Goal: Task Accomplishment & Management: Complete application form

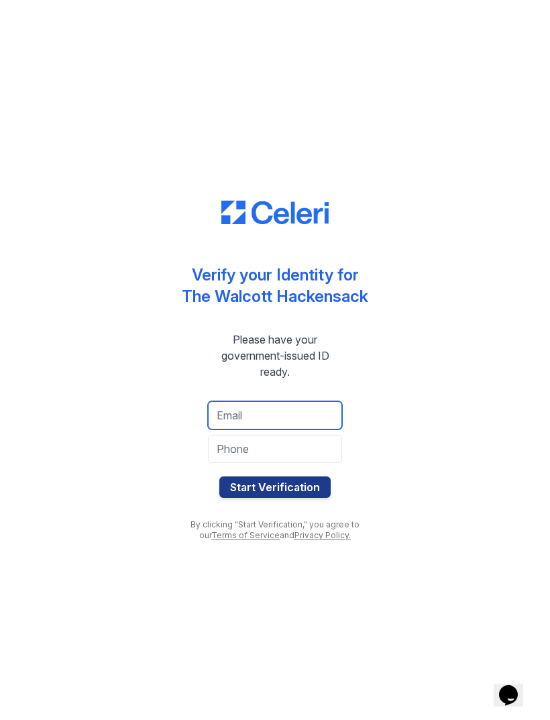
click at [227, 414] on input "email" at bounding box center [275, 415] width 134 height 28
type input "[EMAIL_ADDRESS][DOMAIN_NAME]"
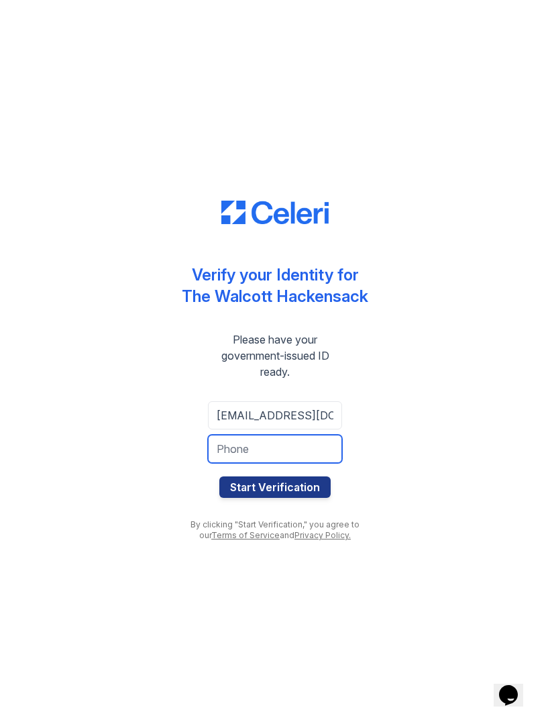
click at [227, 462] on input "tel" at bounding box center [275, 449] width 134 height 28
type input "[EMAIL_ADDRESS][DOMAIN_NAME]"
click at [223, 448] on input "tel" at bounding box center [275, 449] width 134 height 28
type input "3478245783"
click at [258, 482] on button "Start Verification" at bounding box center [274, 486] width 111 height 21
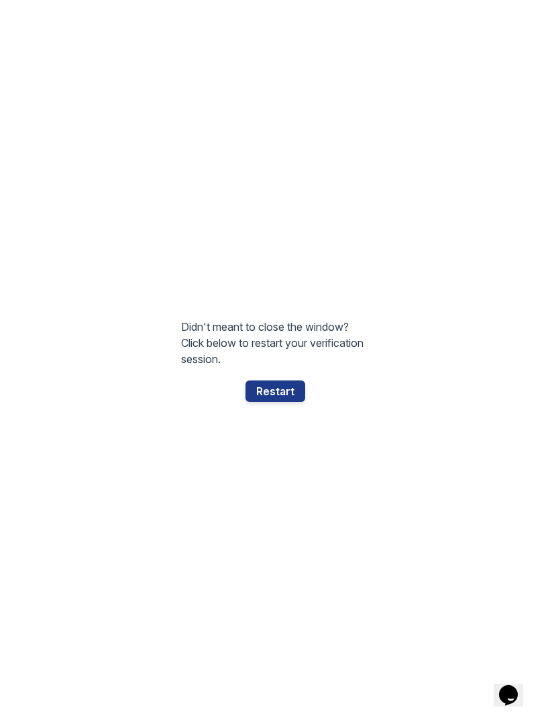
click at [269, 419] on div "Didn't meant to close the window? Click below to restart your verification sess…" at bounding box center [275, 360] width 188 height 666
click at [272, 384] on div "Restart" at bounding box center [276, 391] width 60 height 21
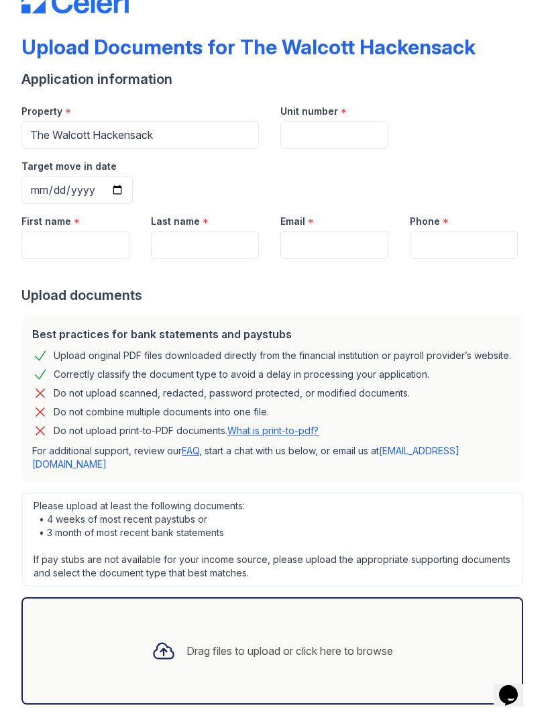
scroll to position [42, 0]
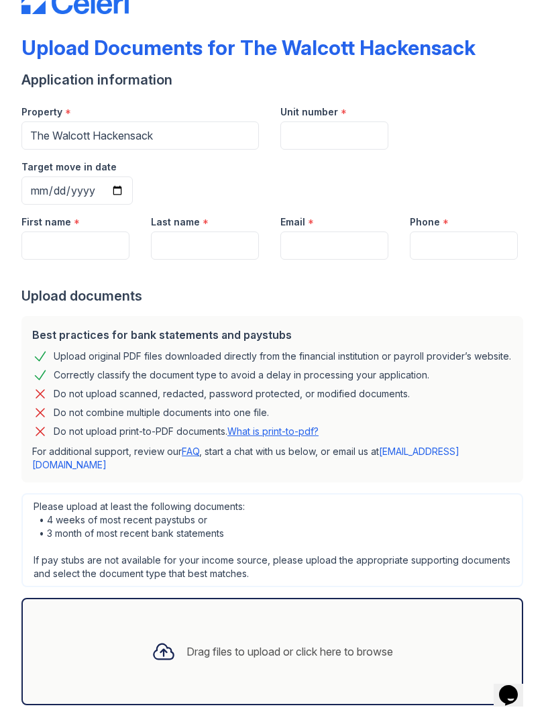
click at [46, 205] on div "First name *" at bounding box center [75, 218] width 108 height 27
click at [77, 232] on input "First name" at bounding box center [75, 246] width 108 height 28
type input "[PERSON_NAME]"
click at [185, 232] on input "Last name" at bounding box center [205, 246] width 108 height 28
type input "[PERSON_NAME]"
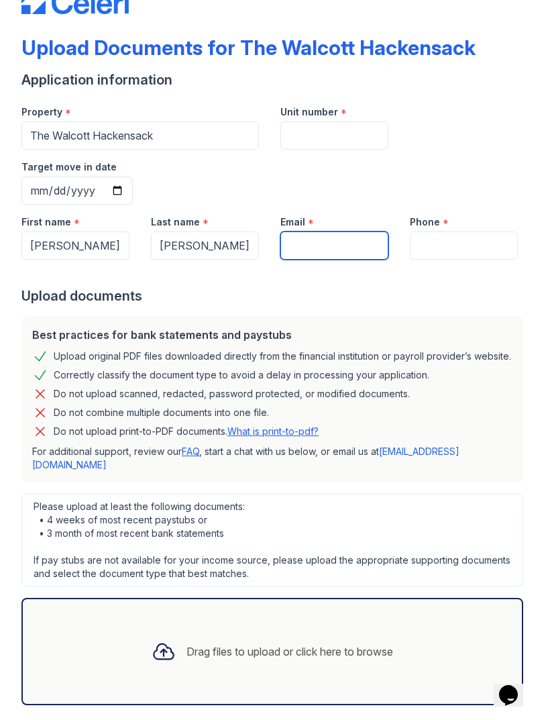
click at [322, 232] on input "Email" at bounding box center [335, 246] width 108 height 28
type input "[EMAIL_ADDRESS][DOMAIN_NAME]"
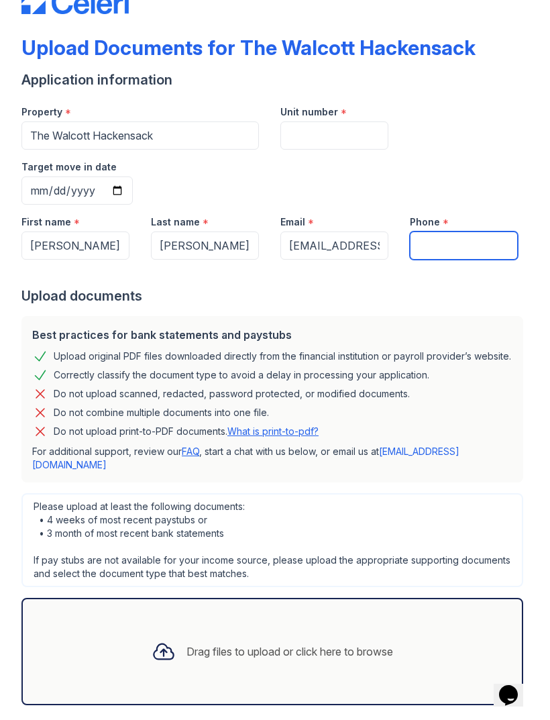
click at [484, 232] on input "Phone" at bounding box center [464, 246] width 108 height 28
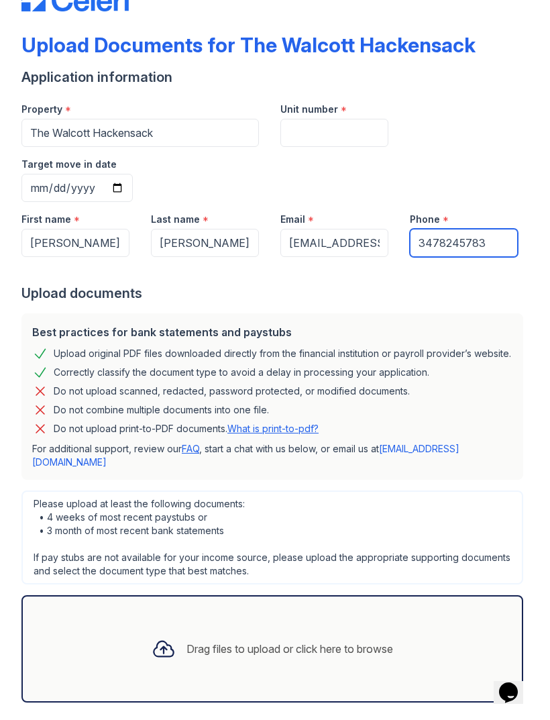
type input "3478245783"
click at [364, 144] on input "Unit number" at bounding box center [335, 135] width 108 height 28
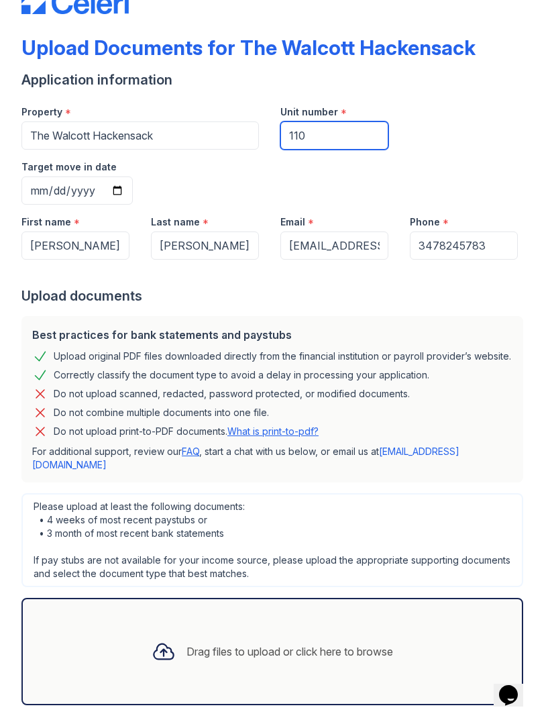
type input "110"
click at [133, 177] on input "Target move in date" at bounding box center [76, 191] width 111 height 28
type input "[DATE]"
click at [374, 644] on div "Drag files to upload or click here to browse" at bounding box center [290, 652] width 207 height 16
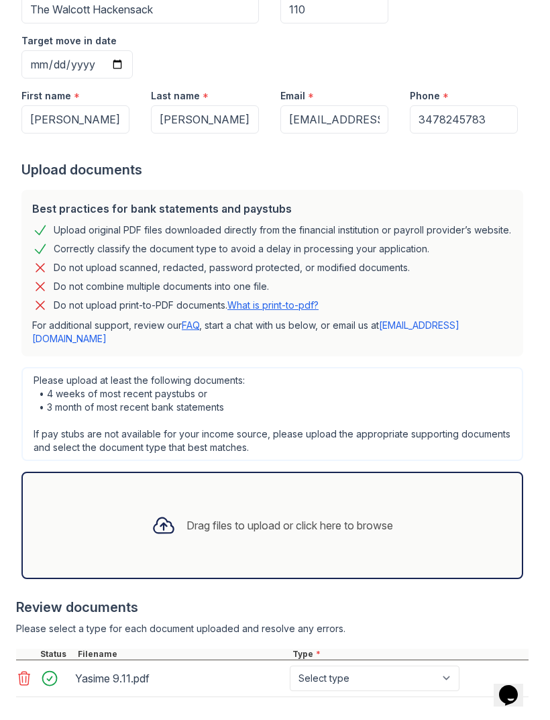
scroll to position [168, 0]
click at [405, 666] on select "Select type Paystub Bank Statement Offer Letter Tax Documents Benefit Award Let…" at bounding box center [375, 679] width 170 height 26
select select "paystub"
click at [421, 472] on div "Drag files to upload or click here to browse" at bounding box center [272, 525] width 502 height 107
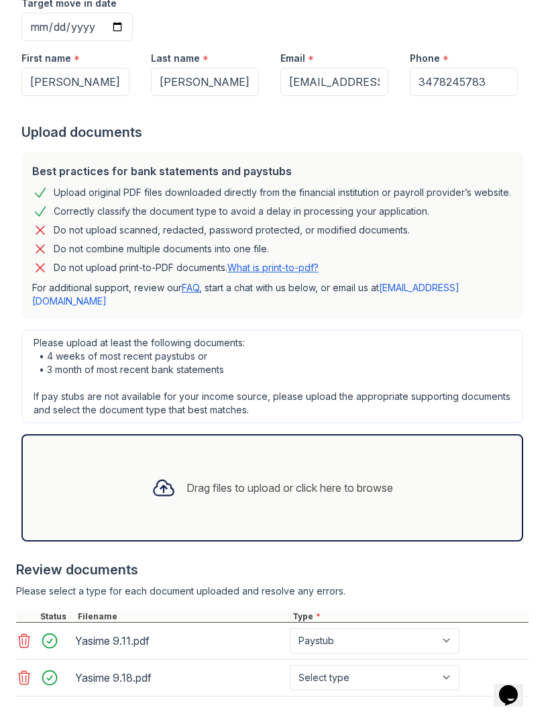
scroll to position [205, 0]
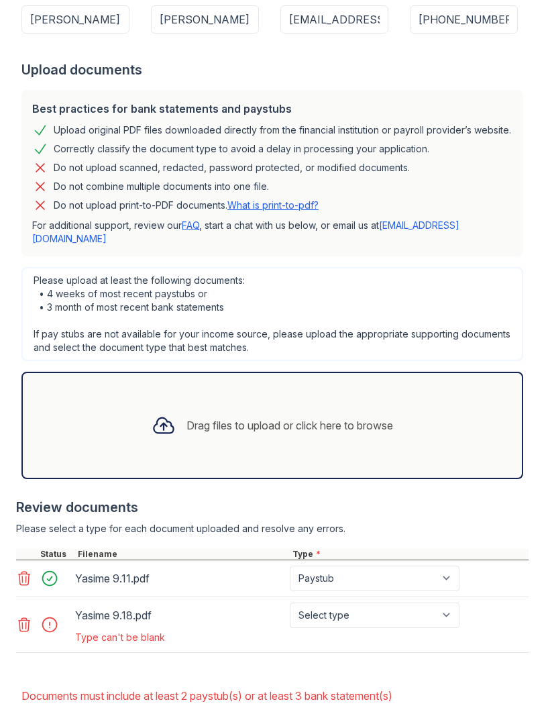
scroll to position [305, 0]
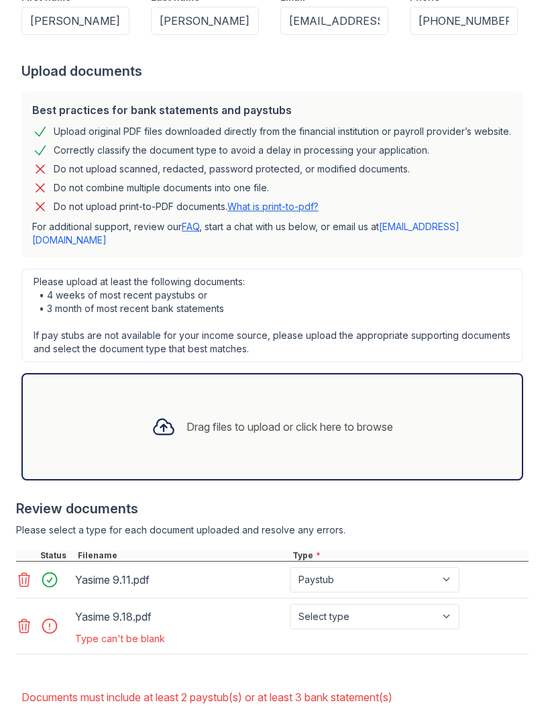
click at [87, 632] on div "Type can't be blank" at bounding box center [268, 638] width 387 height 13
click at [393, 604] on select "Select type Paystub Bank Statement Offer Letter Tax Documents Benefit Award Let…" at bounding box center [375, 617] width 170 height 26
select select "paystub"
click at [431, 373] on div "Drag files to upload or click here to browse" at bounding box center [272, 426] width 502 height 107
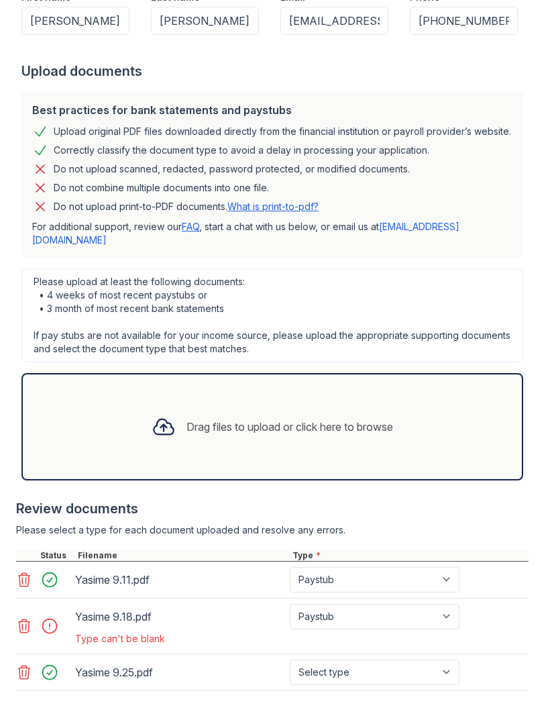
click at [410, 660] on select "Select type Paystub Bank Statement Offer Letter Tax Documents Benefit Award Let…" at bounding box center [375, 673] width 170 height 26
select select "paystub"
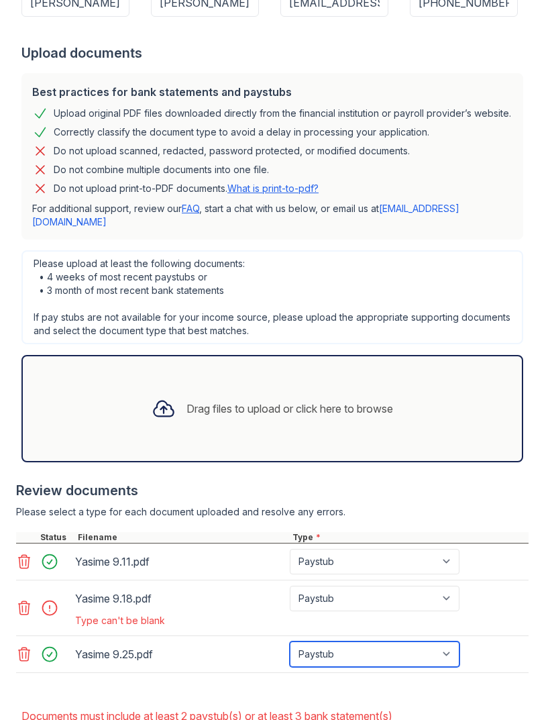
scroll to position [323, 0]
click at [487, 354] on div "Drag files to upload or click here to browse" at bounding box center [272, 407] width 502 height 107
